Goal: Task Accomplishment & Management: Manage account settings

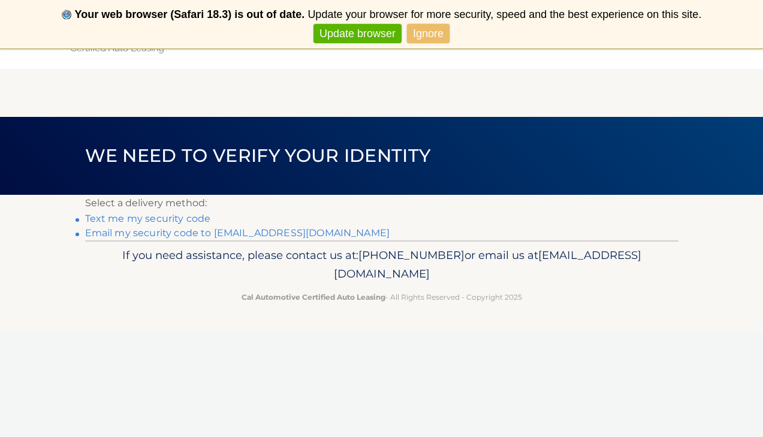
click at [134, 218] on link "Text me my security code" at bounding box center [148, 218] width 126 height 11
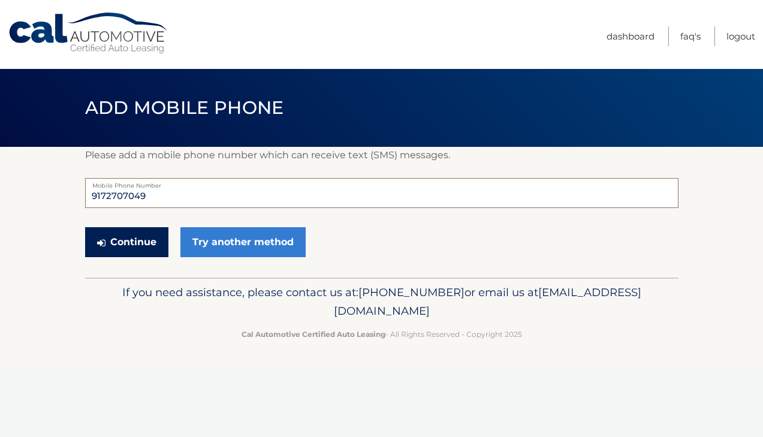
type input "9172707049"
click at [125, 245] on button "Continue" at bounding box center [126, 242] width 83 height 30
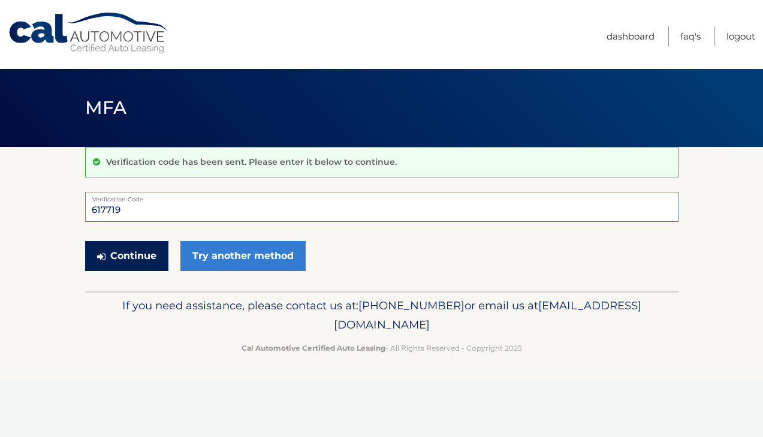
type input "617719"
click at [134, 254] on button "Continue" at bounding box center [126, 256] width 83 height 30
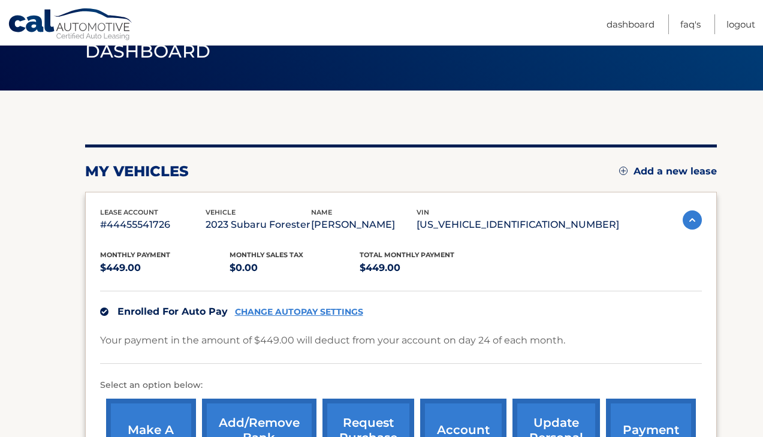
scroll to position [57, 0]
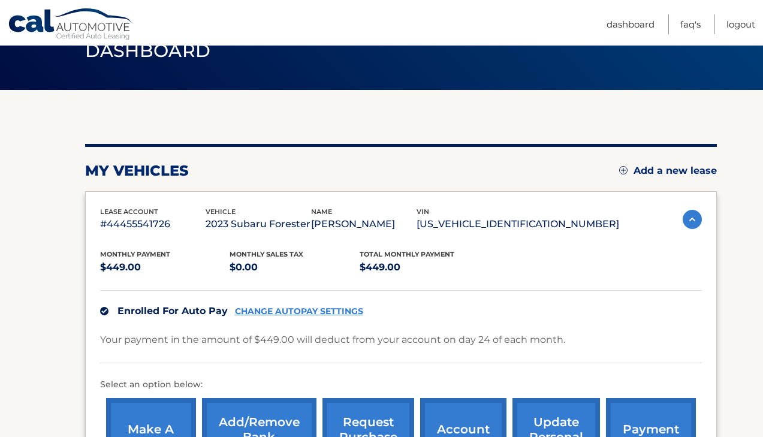
click at [294, 309] on link "CHANGE AUTOPAY SETTINGS" at bounding box center [299, 311] width 128 height 10
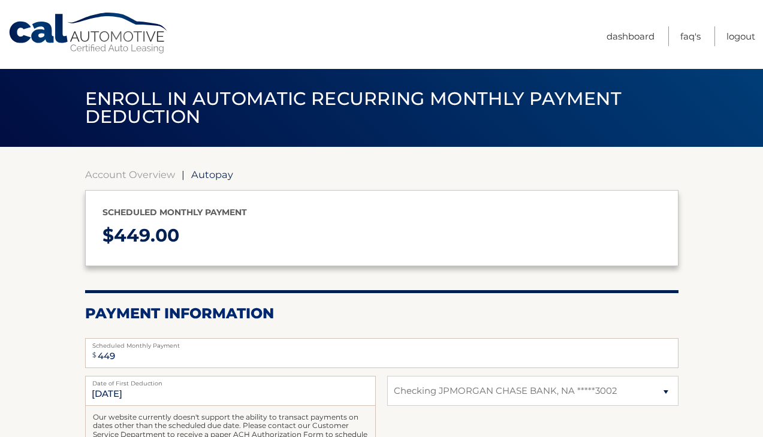
select select "NTMxYmIzNTktMTQ1Ny00YjU1LWI4ZGYtMDk3NzQyOWE0ZTky"
click at [688, 34] on link "FAQ's" at bounding box center [690, 36] width 20 height 20
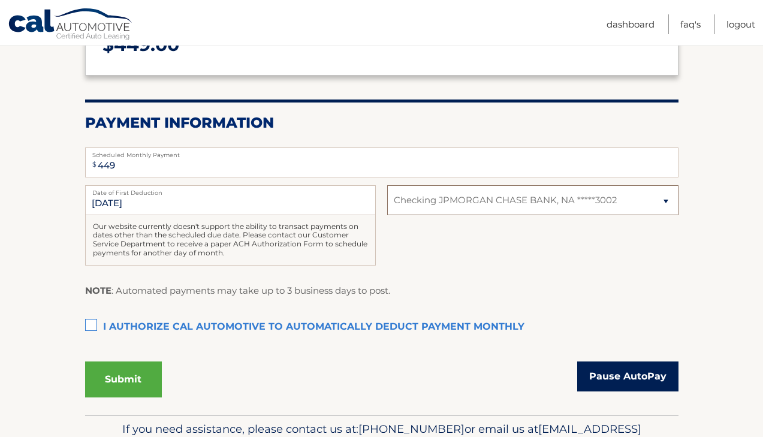
scroll to position [200, 0]
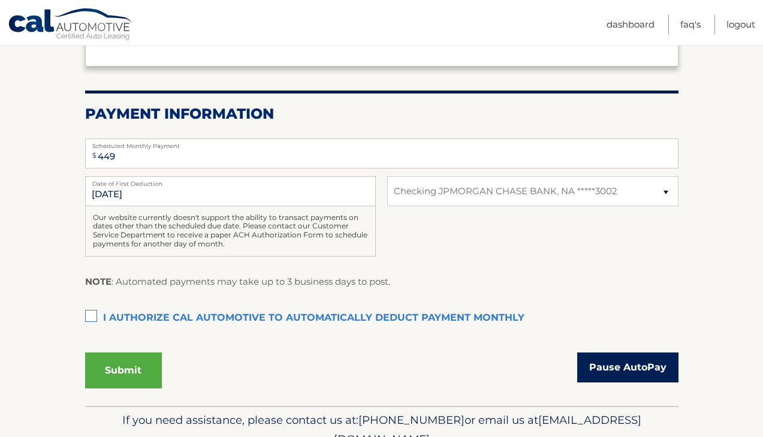
click at [613, 366] on link "Pause AutoPay" at bounding box center [627, 367] width 101 height 30
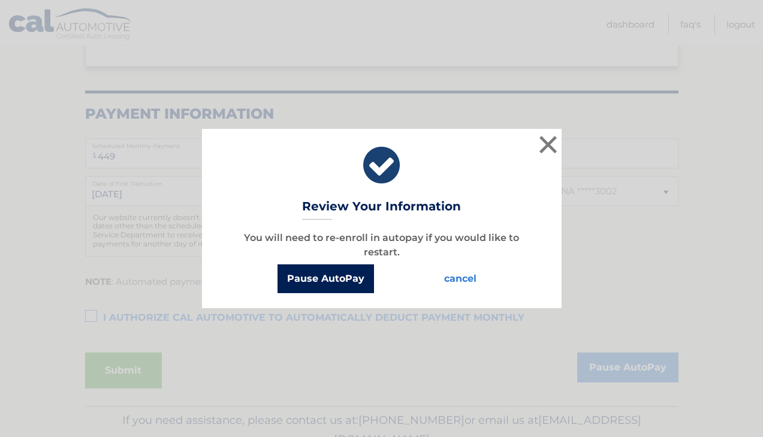
click at [345, 275] on button "Pause AutoPay" at bounding box center [326, 278] width 97 height 29
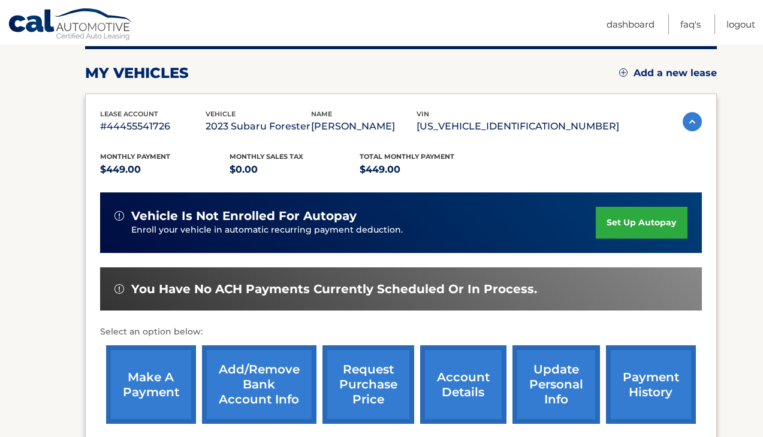
scroll to position [173, 0]
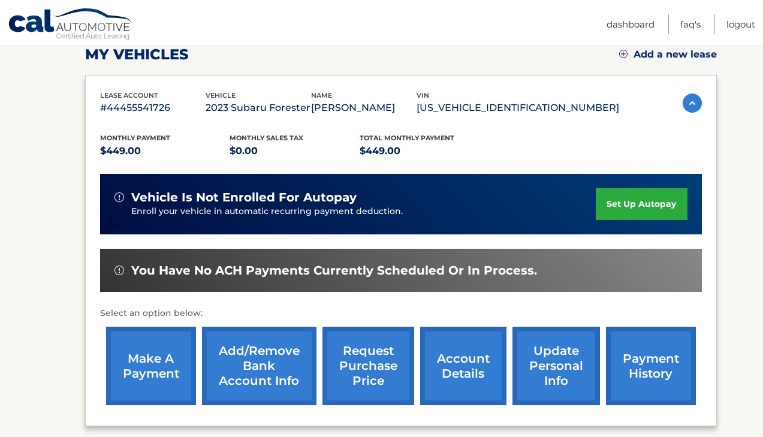
click at [261, 359] on link "Add/Remove bank account info" at bounding box center [259, 366] width 114 height 79
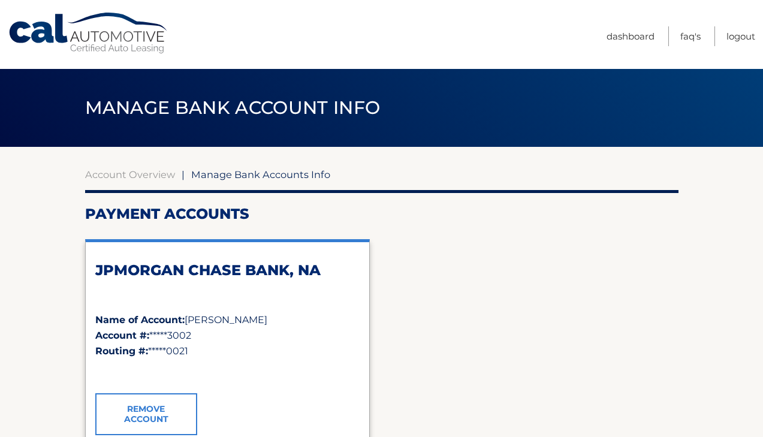
click at [255, 373] on div "✓" at bounding box center [227, 371] width 264 height 25
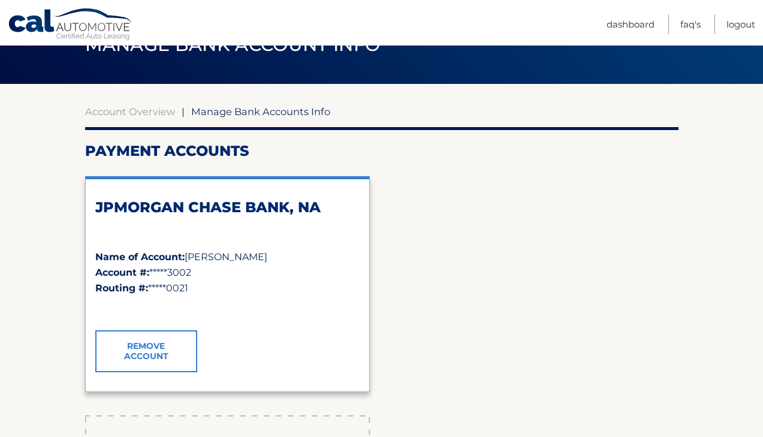
scroll to position [140, 0]
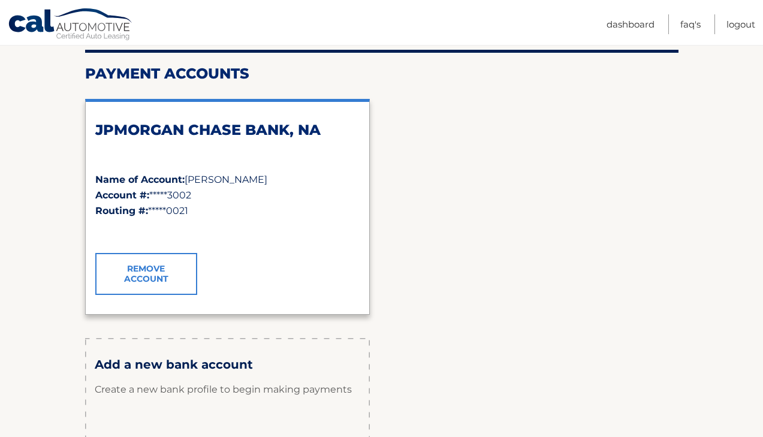
click at [155, 267] on link "Remove Account" at bounding box center [146, 274] width 102 height 42
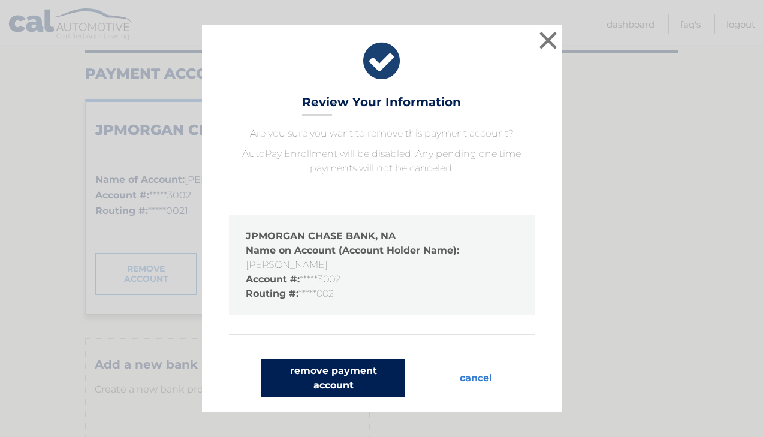
click at [337, 373] on button "remove payment account" at bounding box center [333, 378] width 144 height 38
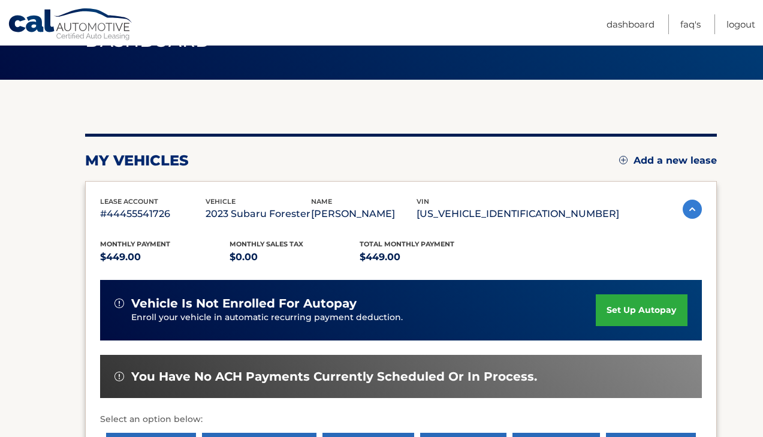
scroll to position [67, 0]
